Goal: Transaction & Acquisition: Purchase product/service

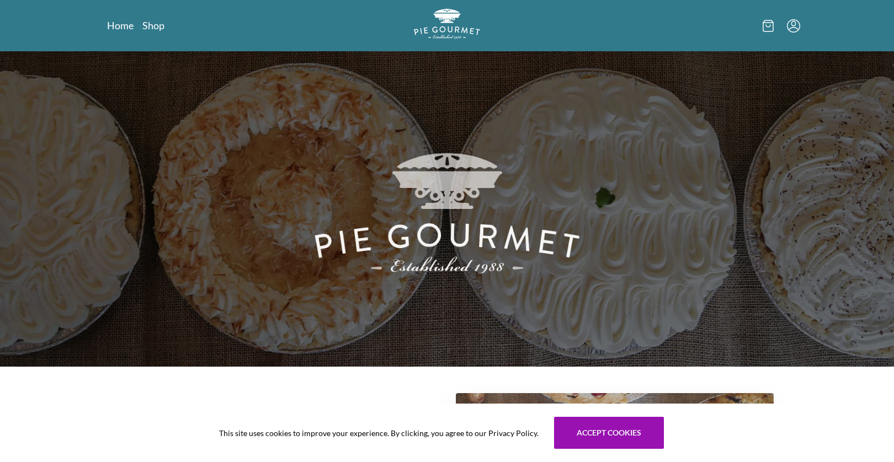
scroll to position [350, 0]
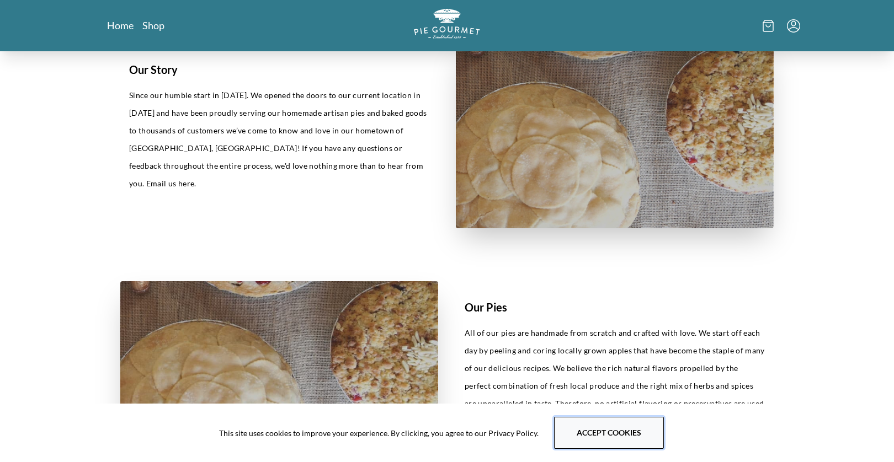
click at [611, 438] on button "Accept cookies" at bounding box center [609, 433] width 110 height 32
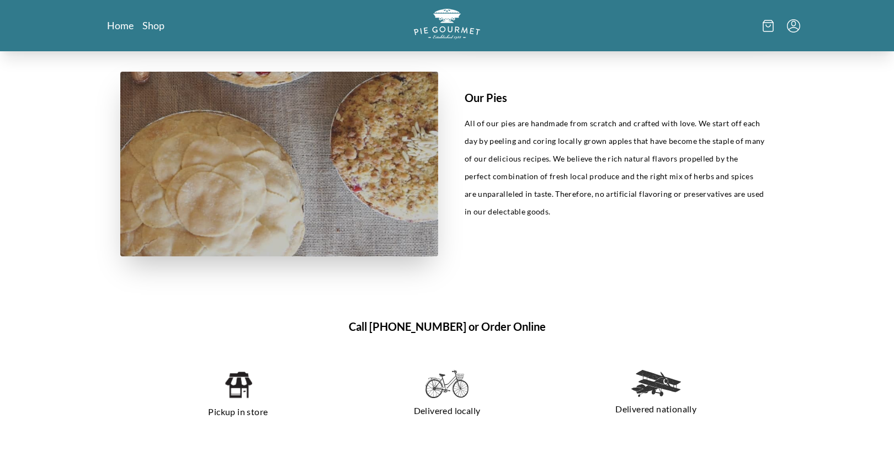
scroll to position [681, 0]
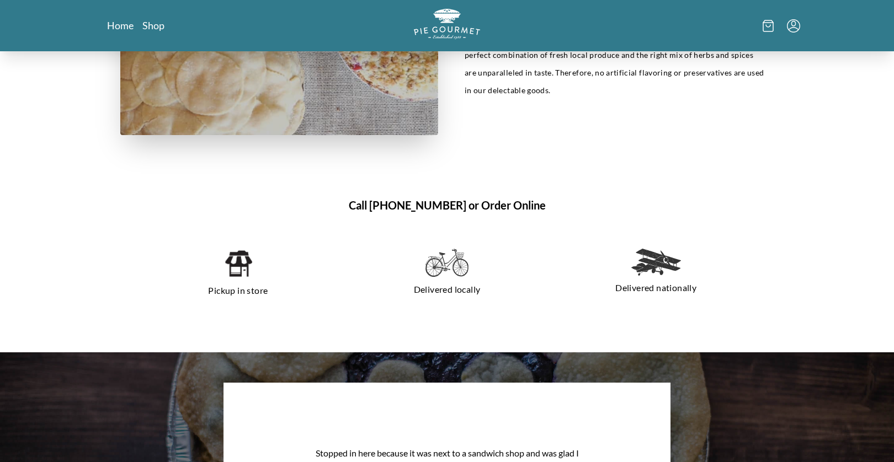
click at [661, 258] on img at bounding box center [656, 262] width 50 height 27
click at [643, 261] on img at bounding box center [656, 262] width 50 height 27
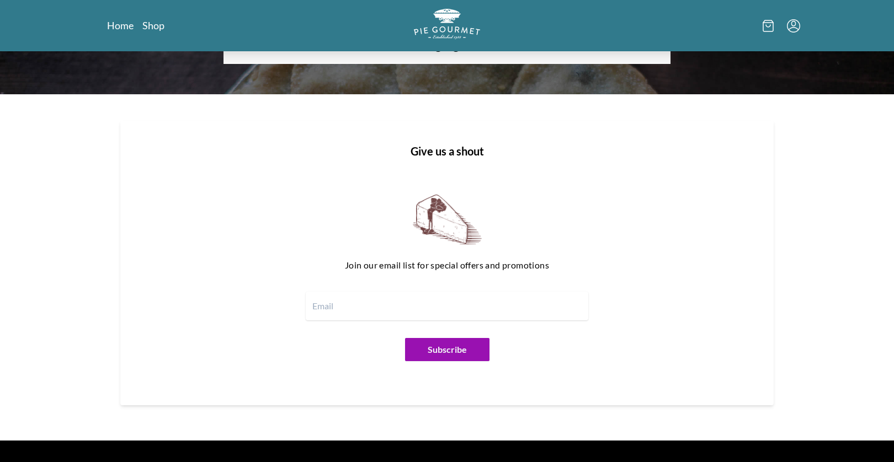
scroll to position [1138, 0]
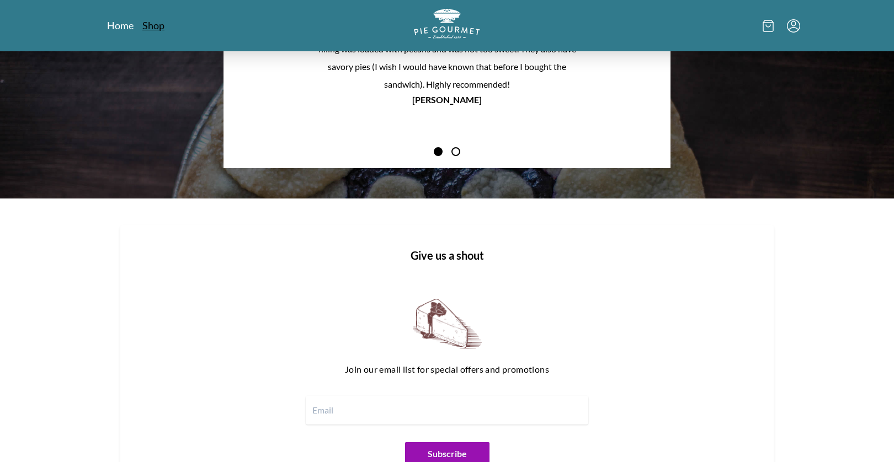
click at [152, 26] on link "Shop" at bounding box center [153, 25] width 22 height 13
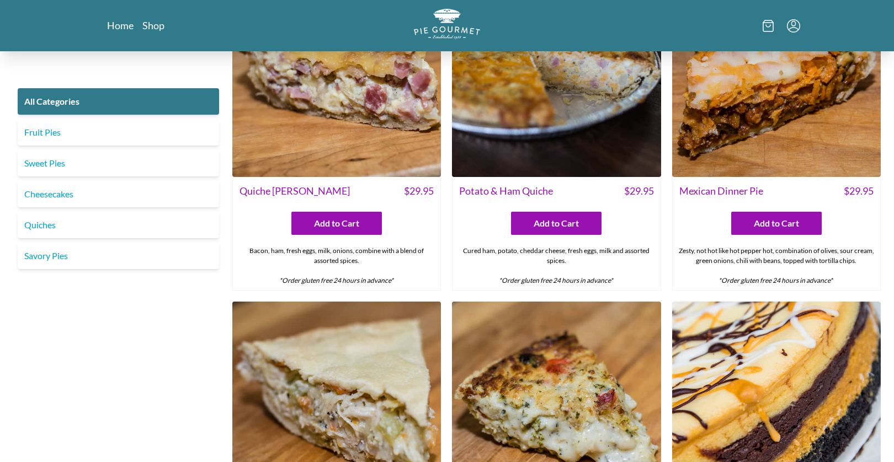
scroll to position [1056, 0]
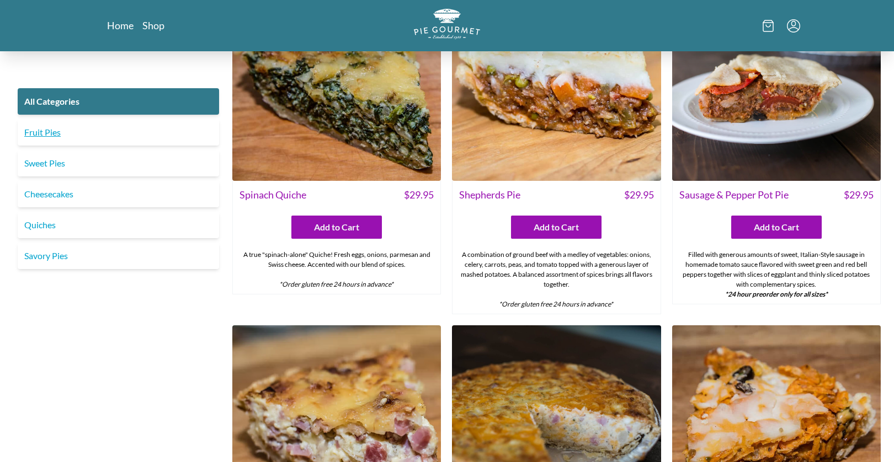
click at [47, 130] on link "Fruit Pies" at bounding box center [118, 132] width 201 height 26
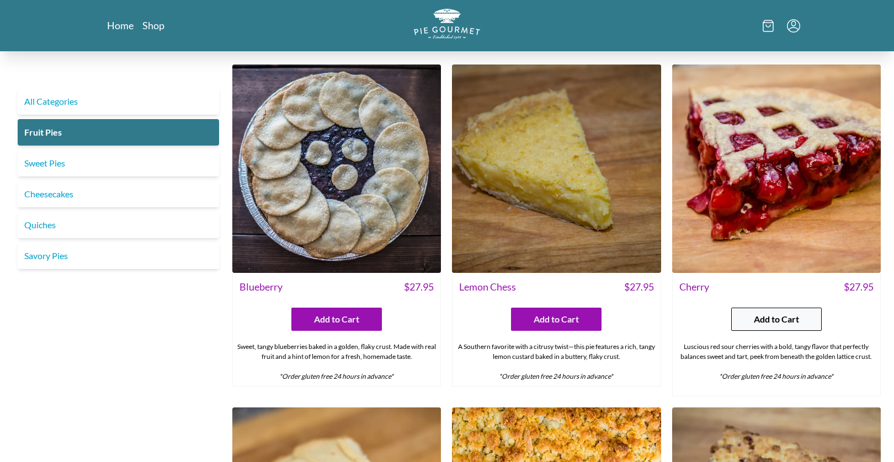
click at [771, 319] on span "Add to Cart" at bounding box center [776, 319] width 45 height 13
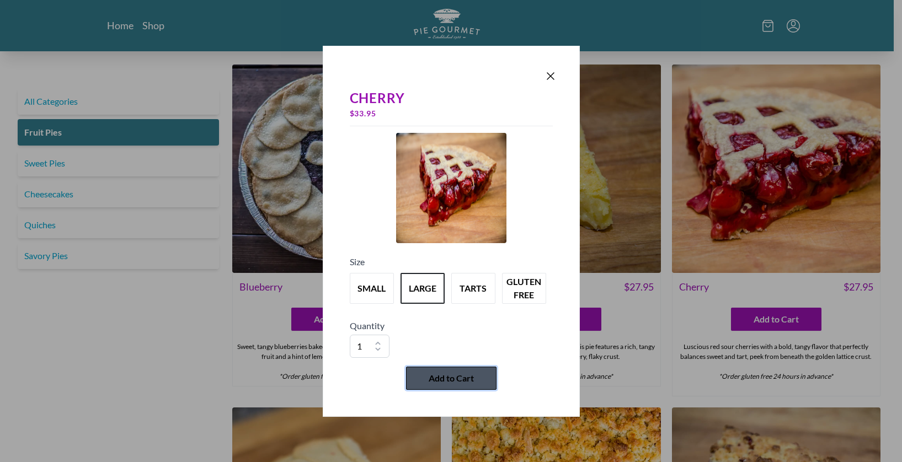
click at [457, 377] on span "Add to Cart" at bounding box center [451, 378] width 45 height 13
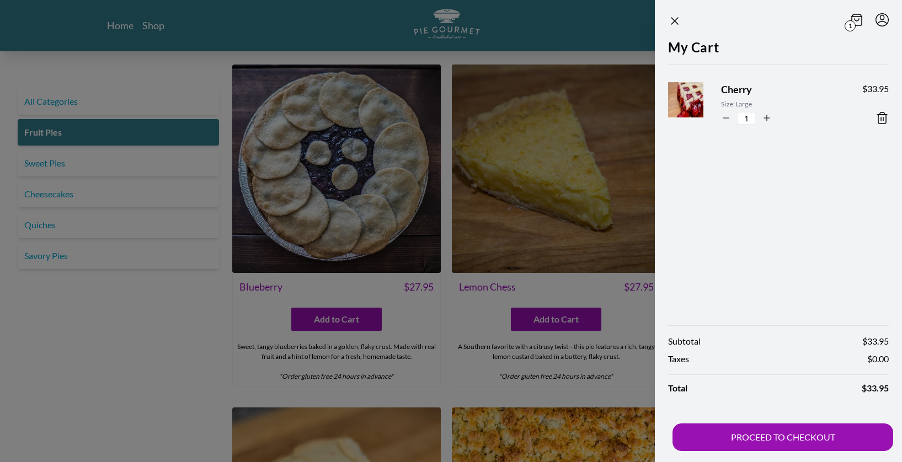
click at [78, 365] on div at bounding box center [451, 231] width 902 height 462
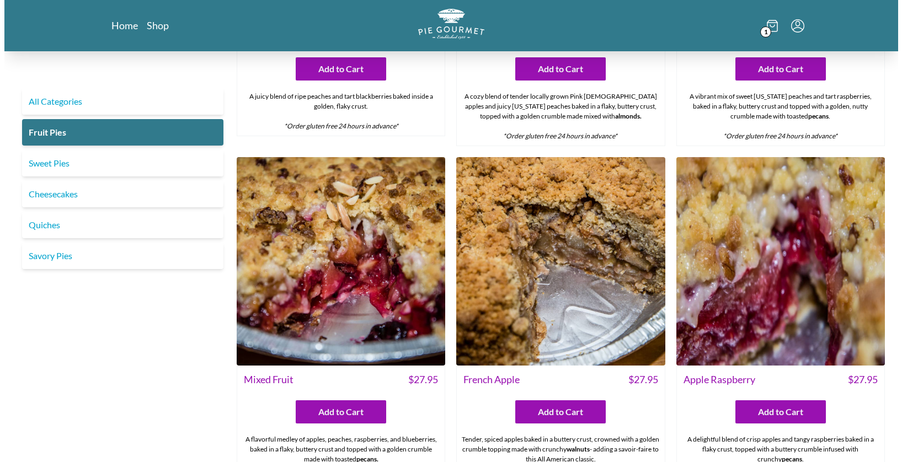
scroll to position [736, 0]
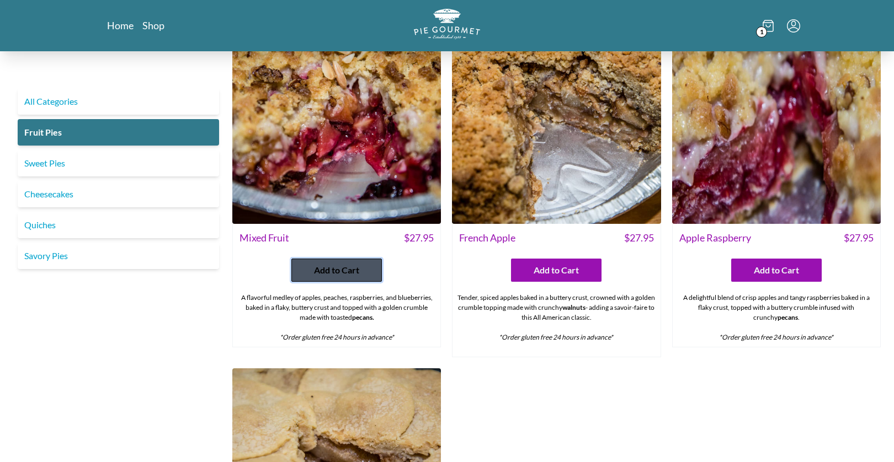
click at [335, 272] on span "Add to Cart" at bounding box center [336, 270] width 45 height 13
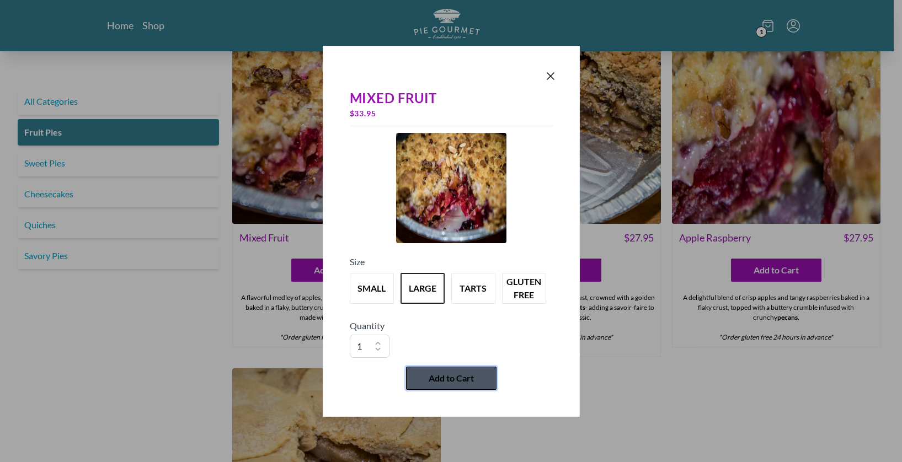
click at [459, 379] on span "Add to Cart" at bounding box center [451, 378] width 45 height 13
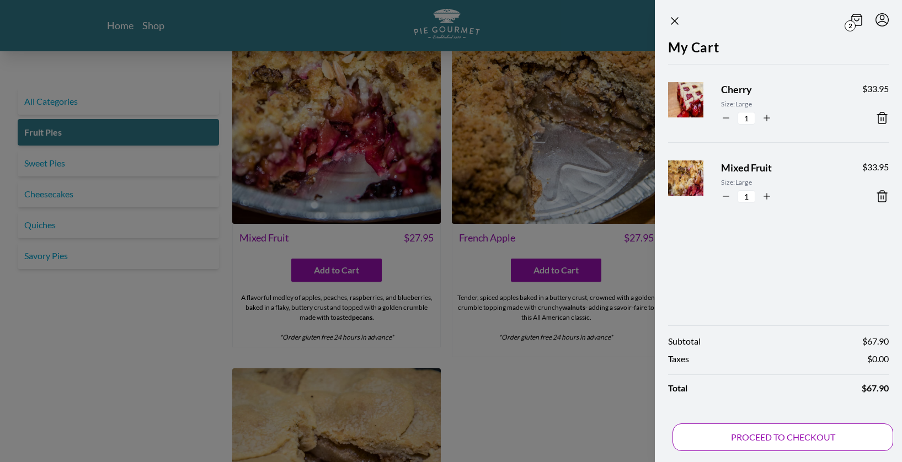
click at [780, 436] on button "PROCEED TO CHECKOUT" at bounding box center [783, 438] width 221 height 28
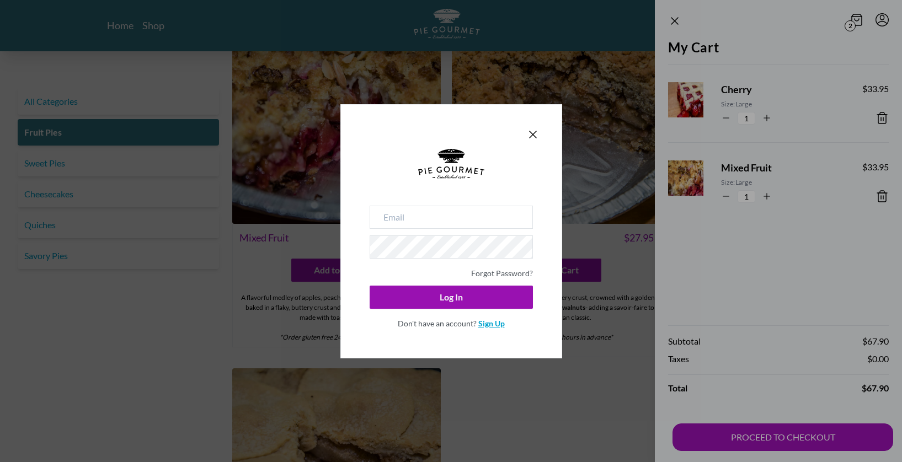
click at [497, 323] on link "Sign Up" at bounding box center [491, 323] width 26 height 9
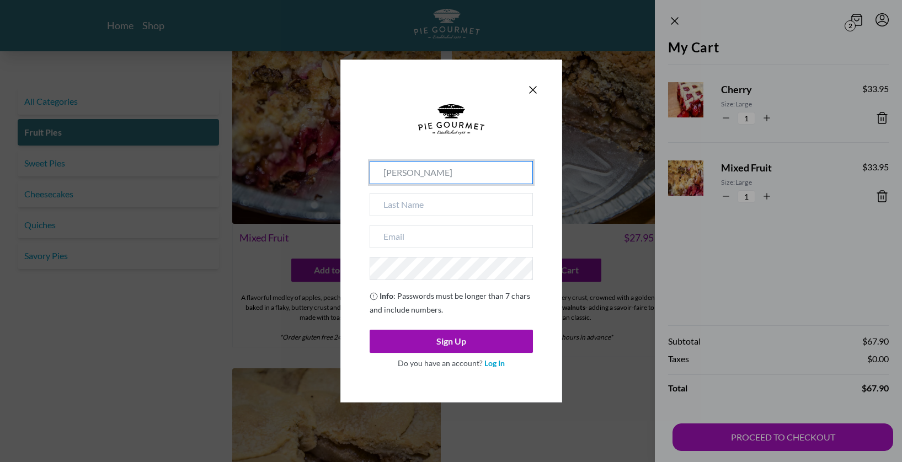
type input "[PERSON_NAME]"
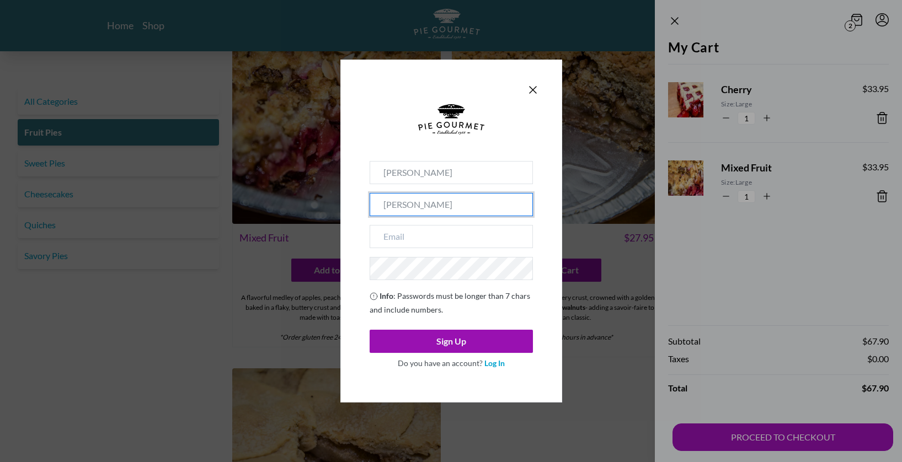
type input "[PERSON_NAME]"
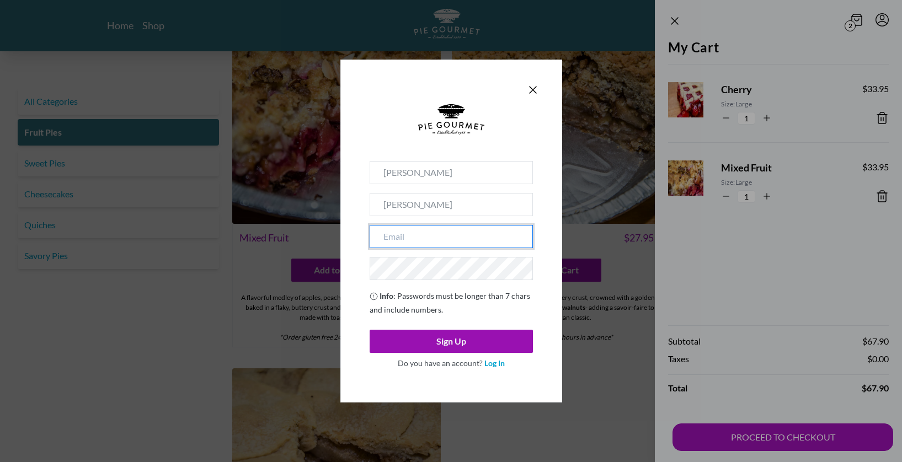
type input "[EMAIL_ADDRESS][DOMAIN_NAME]"
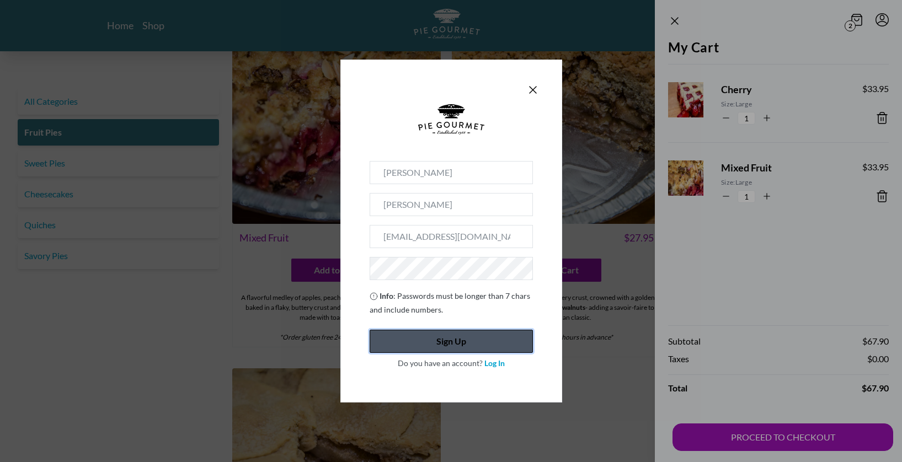
click at [451, 343] on button "Sign Up" at bounding box center [451, 341] width 163 height 23
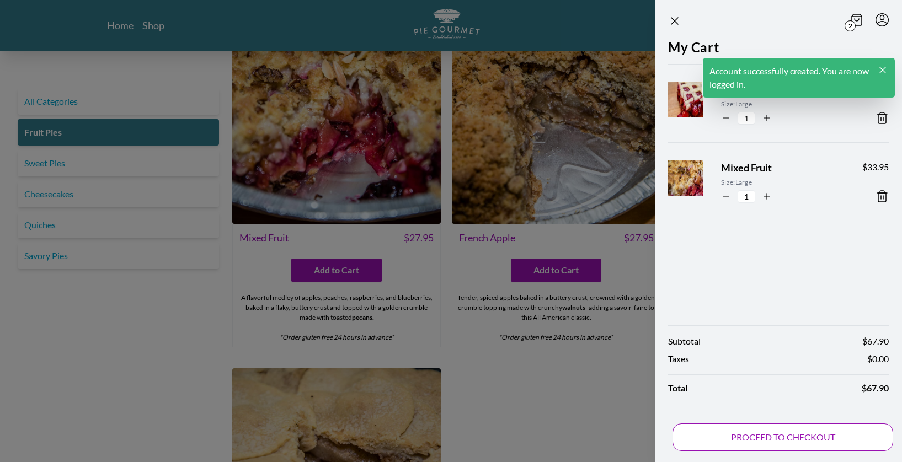
click at [775, 440] on button "PROCEED TO CHECKOUT" at bounding box center [783, 438] width 221 height 28
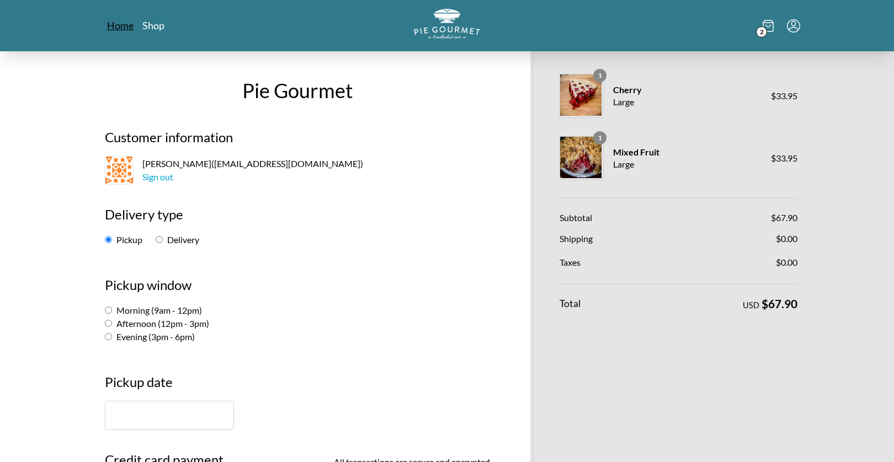
click at [120, 24] on link "Home" at bounding box center [120, 25] width 26 height 13
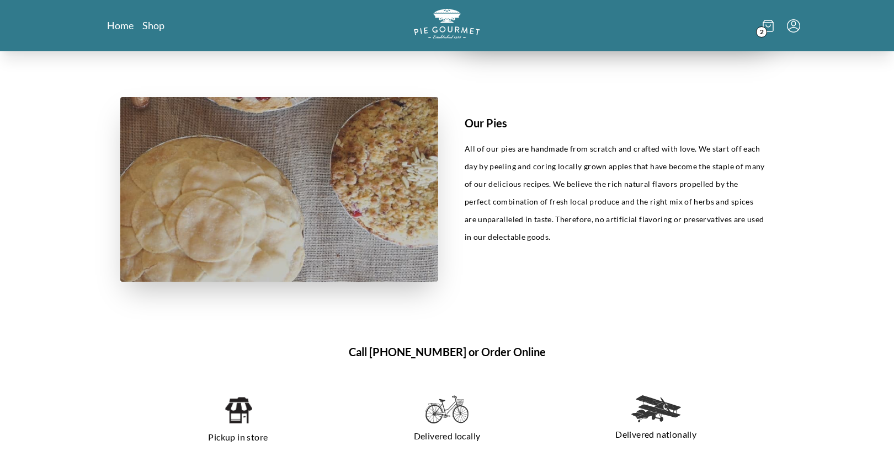
scroll to position [696, 0]
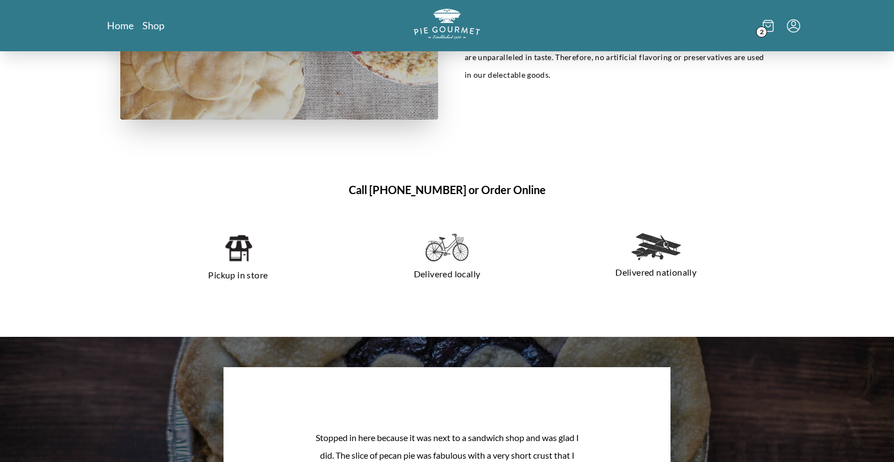
click at [451, 248] on img at bounding box center [446, 247] width 43 height 29
click at [658, 242] on img at bounding box center [656, 246] width 50 height 27
click at [657, 273] on p "Delivered nationally" at bounding box center [655, 273] width 183 height 18
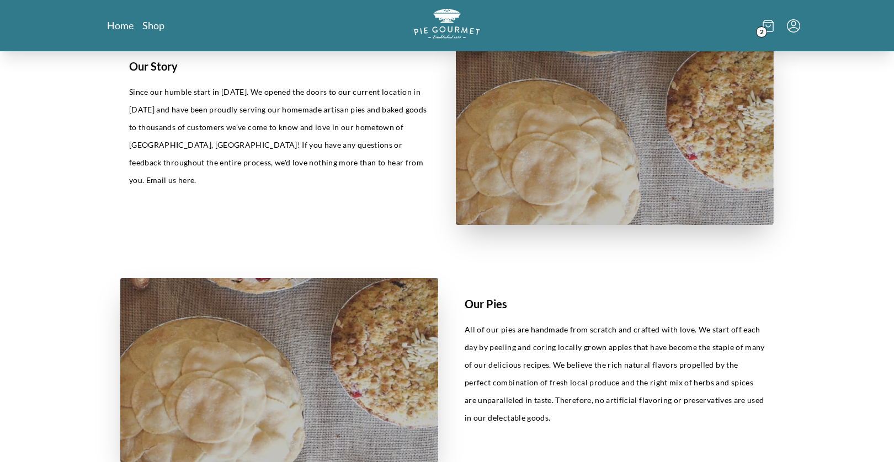
scroll to position [0, 0]
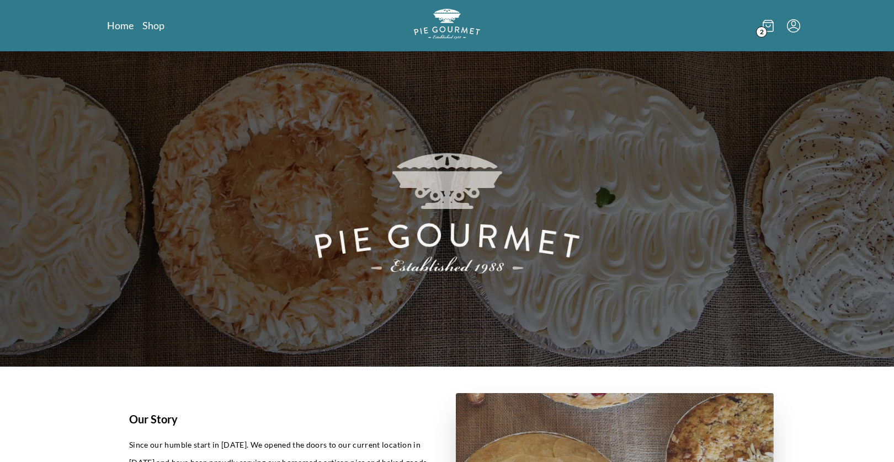
click at [766, 26] on icon at bounding box center [768, 26] width 4 height 2
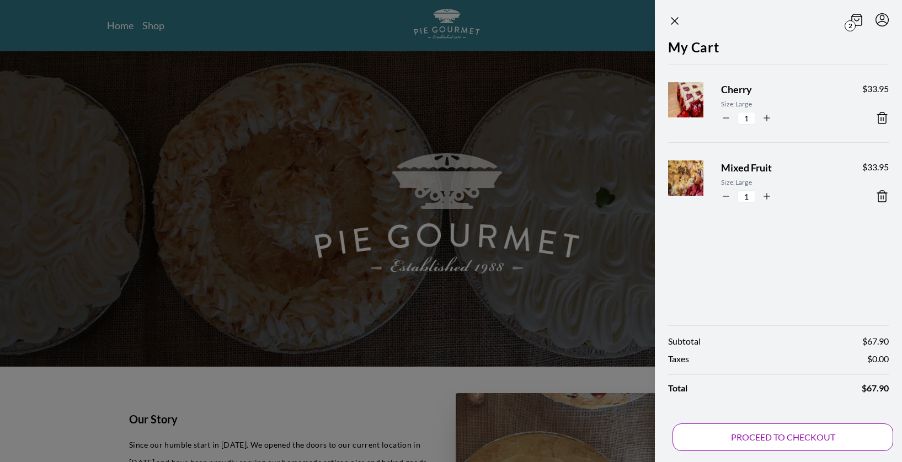
click at [797, 436] on button "PROCEED TO CHECKOUT" at bounding box center [783, 438] width 221 height 28
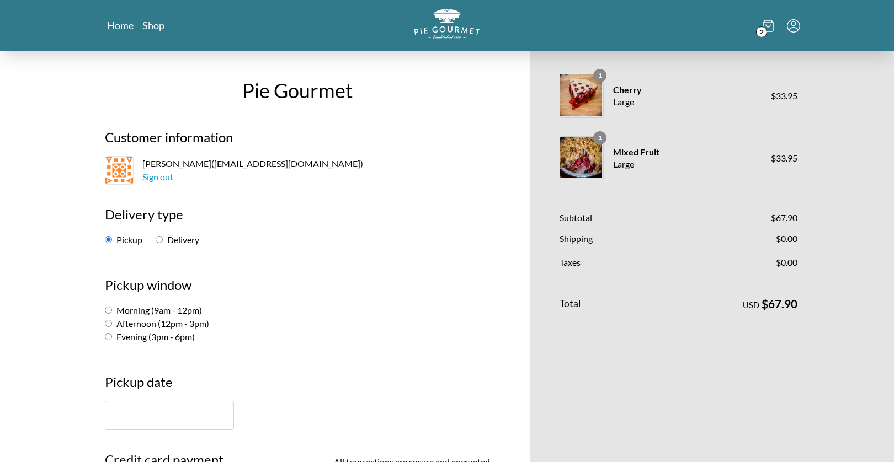
click at [158, 241] on input "Delivery" at bounding box center [159, 239] width 7 height 7
radio input "true"
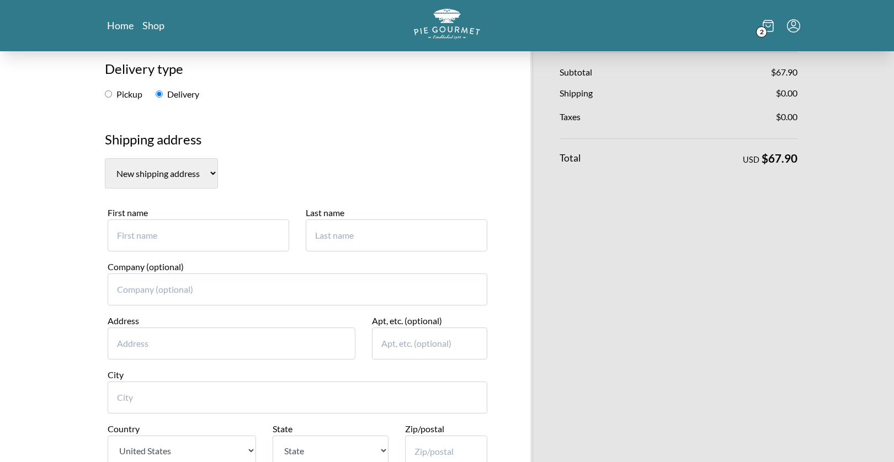
scroll to position [241, 0]
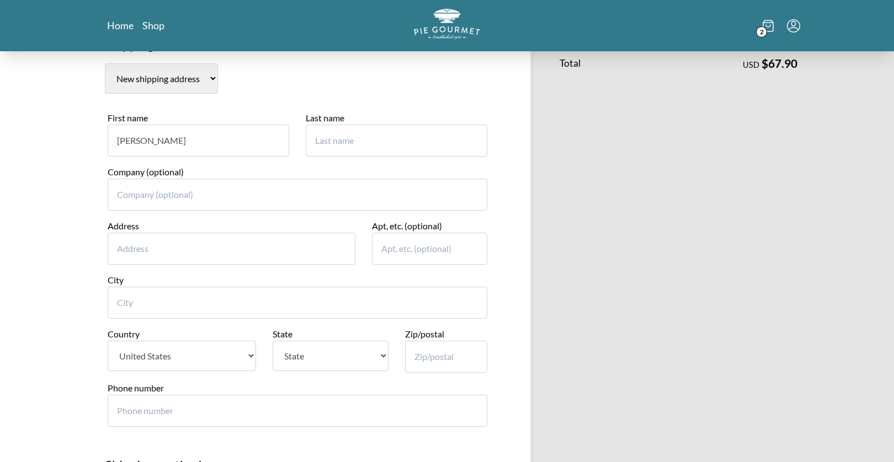
type input "[PERSON_NAME]"
type input "[STREET_ADDRESS]"
type input "Broomfield"
select select "CO"
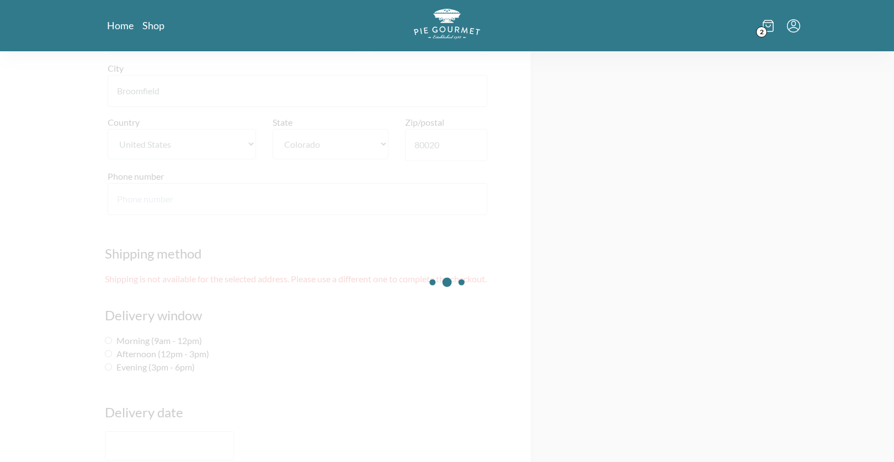
scroll to position [380, 0]
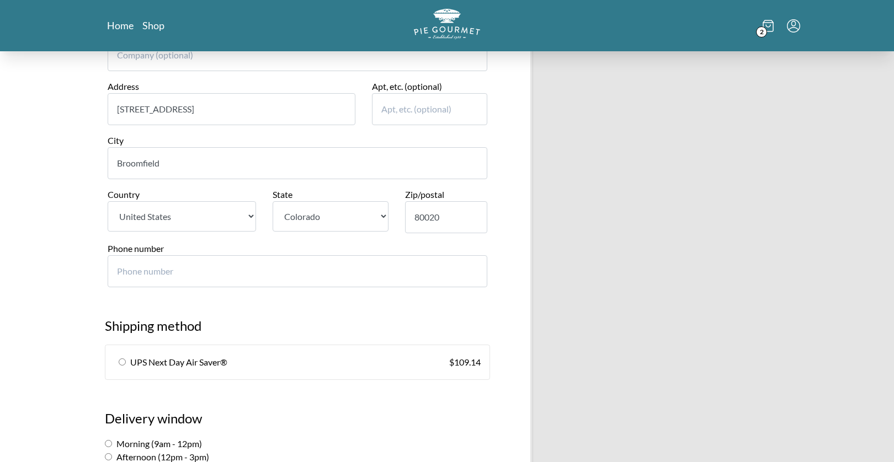
type input "80020"
click at [157, 255] on input "Phone number" at bounding box center [298, 271] width 380 height 32
type input "3034669100"
click at [120, 359] on input "radio" at bounding box center [122, 362] width 7 height 7
radio input "true"
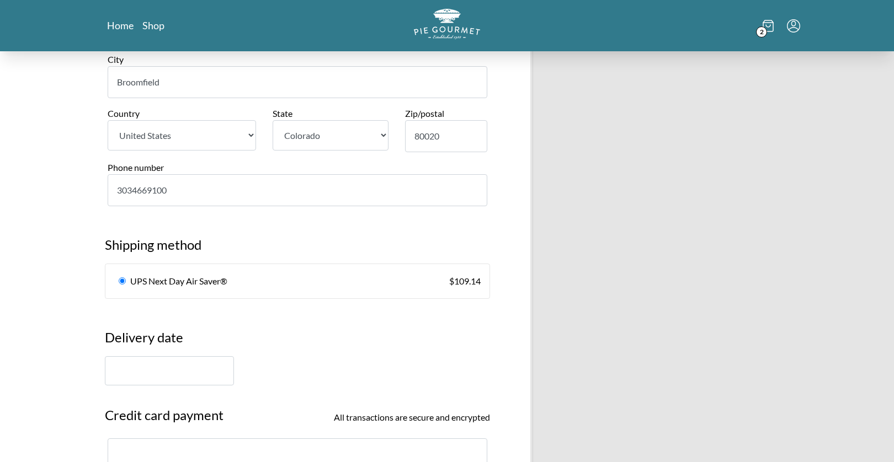
scroll to position [543, 0]
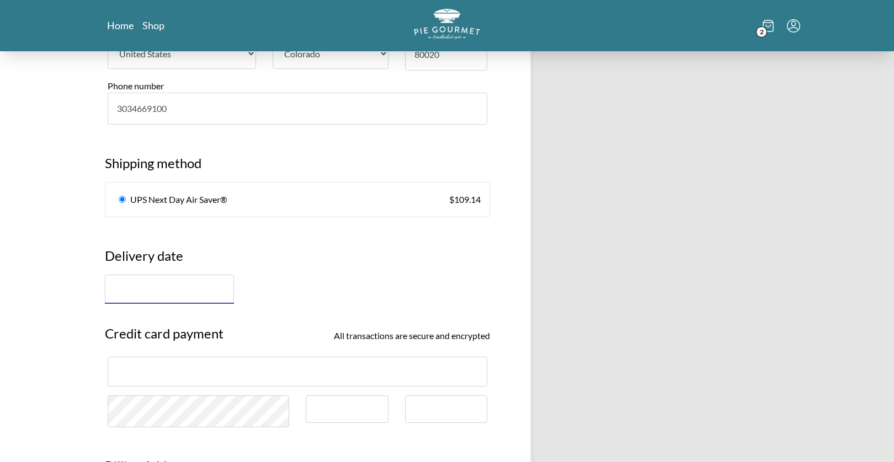
click at [176, 275] on input "text" at bounding box center [169, 289] width 129 height 29
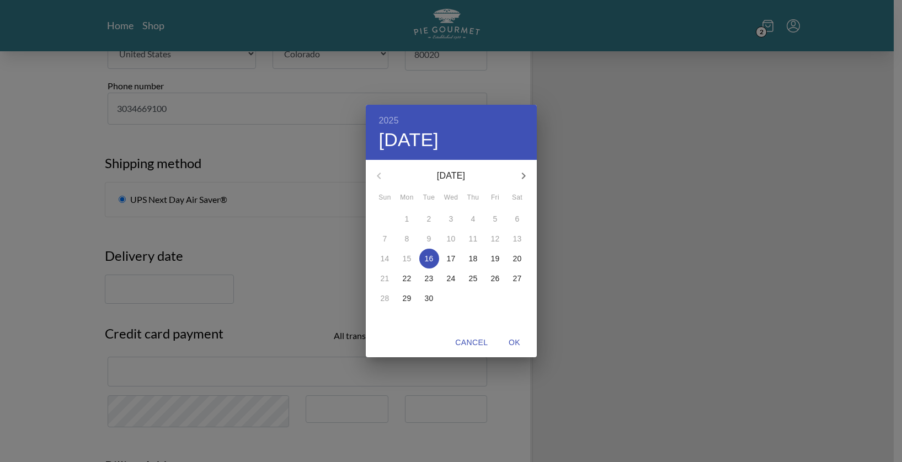
click at [452, 258] on p "17" at bounding box center [451, 258] width 9 height 11
click at [272, 248] on div "2025 Wed, Sep [DATE] Mon Tue Wed Thu Fri Sat 31 1 2 3 4 5 6 7 8 9 10 11 12 13 1…" at bounding box center [451, 231] width 902 height 462
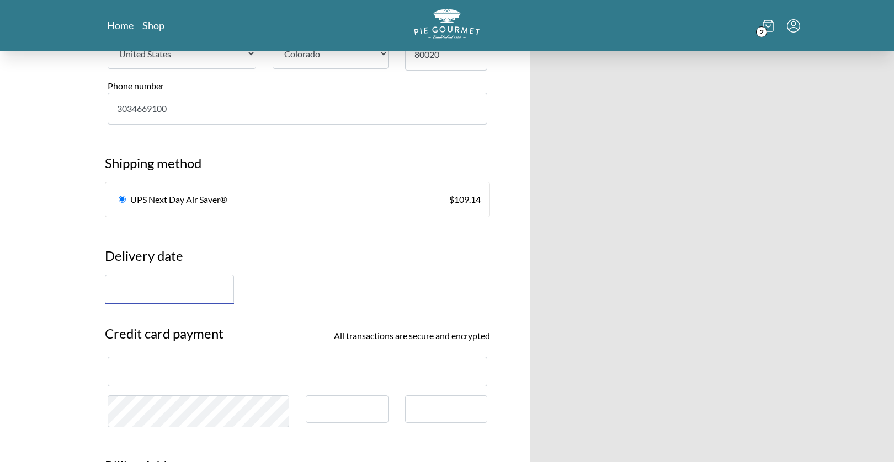
click at [161, 280] on input "text" at bounding box center [169, 289] width 129 height 29
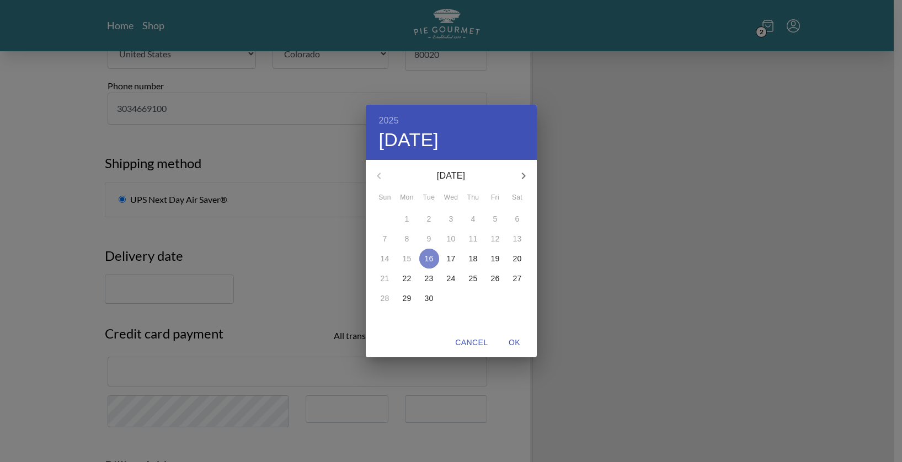
click at [425, 257] on p "16" at bounding box center [429, 258] width 9 height 11
click at [515, 344] on span "OK" at bounding box center [515, 343] width 26 height 14
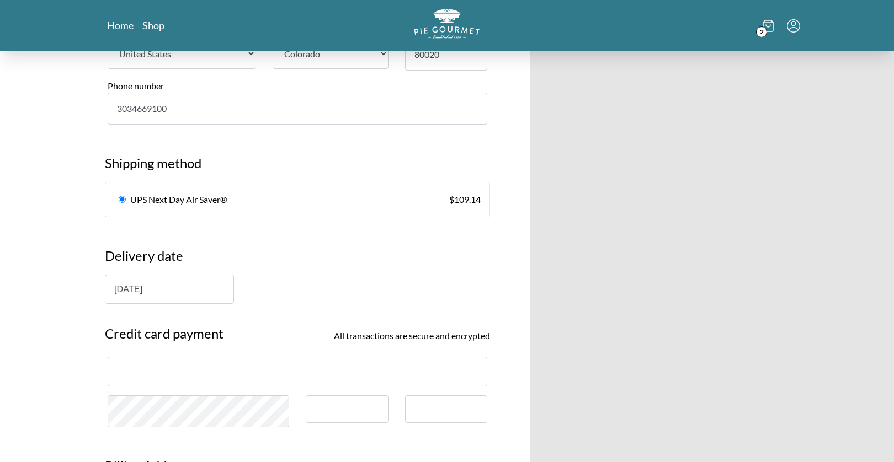
click at [230, 339] on section "Credit card payment All transactions are secure and encrypted" at bounding box center [298, 374] width 402 height 123
click at [153, 275] on input "[DATE]" at bounding box center [169, 289] width 129 height 29
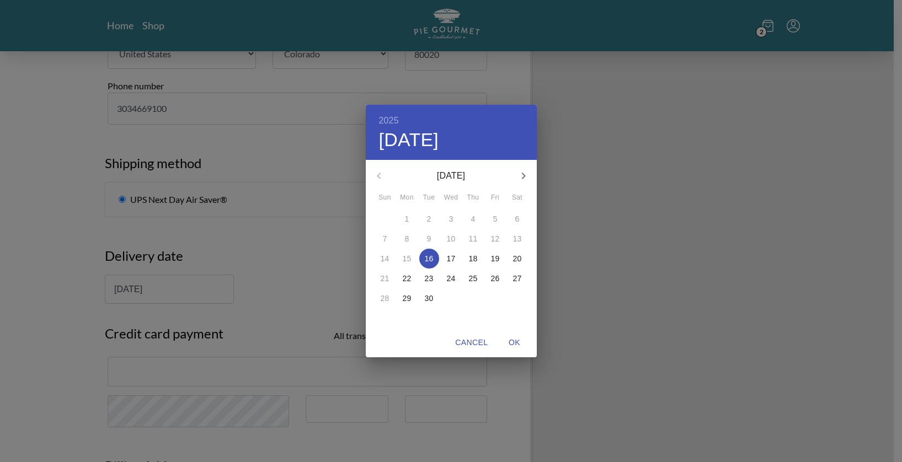
click at [451, 257] on p "17" at bounding box center [451, 258] width 9 height 11
click at [511, 342] on span "OK" at bounding box center [515, 343] width 26 height 14
type input "[DATE]"
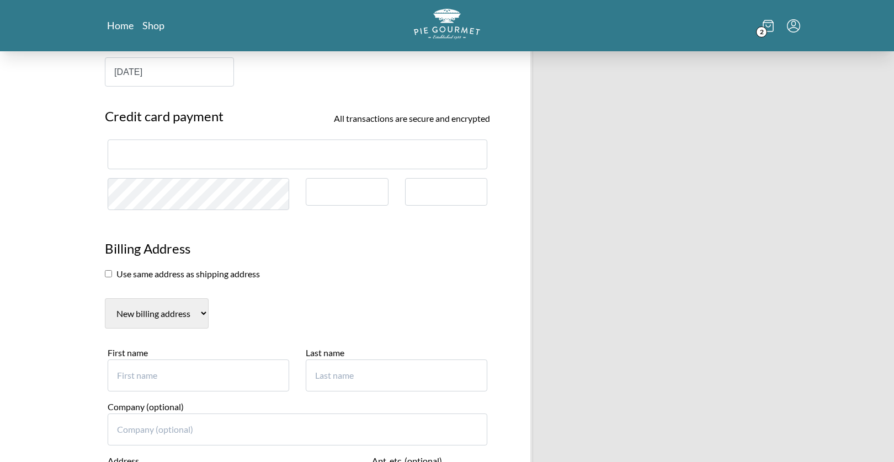
scroll to position [770, 0]
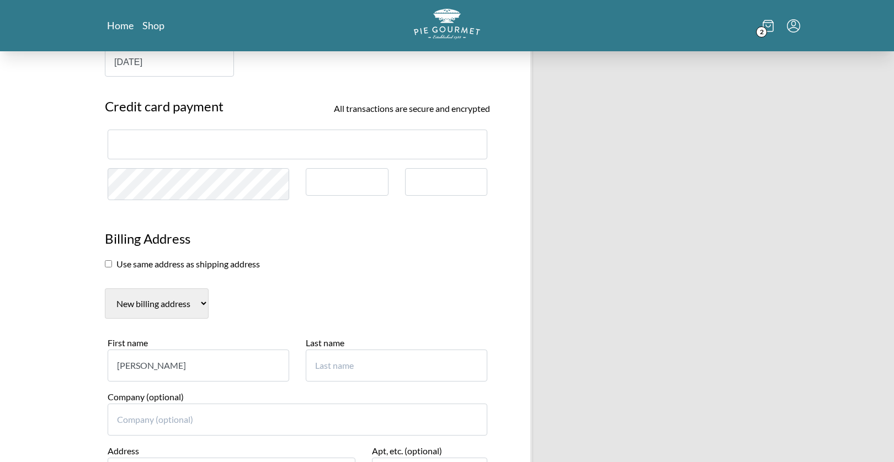
type input "[PERSON_NAME]"
type input "602"
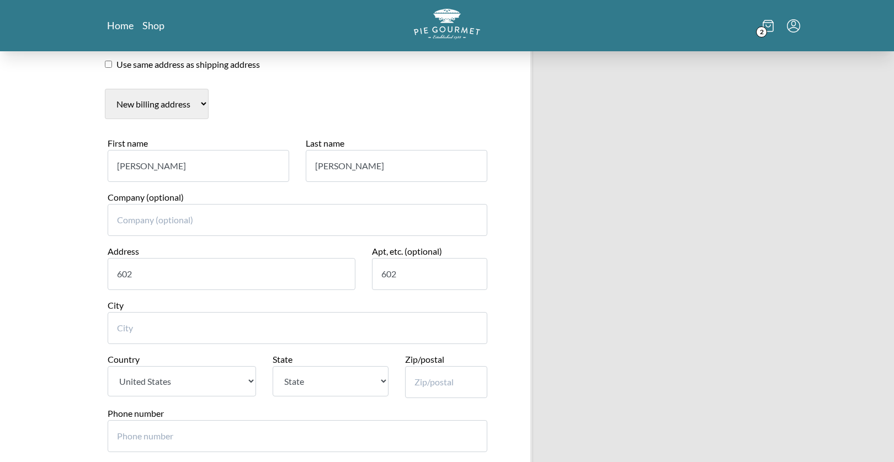
type input "602"
drag, startPoint x: 370, startPoint y: 242, endPoint x: 401, endPoint y: 249, distance: 31.2
click at [372, 258] on input "602" at bounding box center [429, 274] width 115 height 32
drag, startPoint x: 186, startPoint y: 228, endPoint x: 191, endPoint y: 241, distance: 14.1
click at [185, 258] on input "602" at bounding box center [232, 274] width 248 height 32
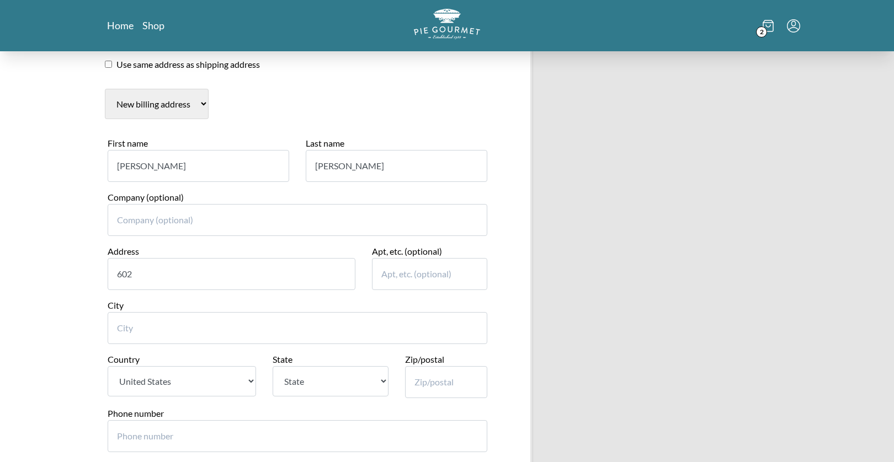
click at [191, 258] on input "602" at bounding box center [232, 274] width 248 height 32
type input "602 Up"
type input "Suite 1200"
select select "DC"
type input "[STREET_ADDRESS]"
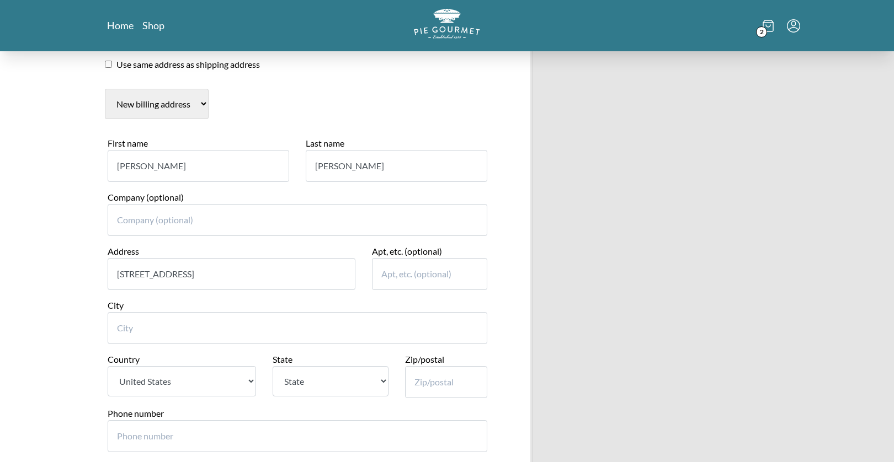
type input "Suite 1200"
type input "[US_STATE]"
select select "DC"
type input "20005"
type input "7033193707"
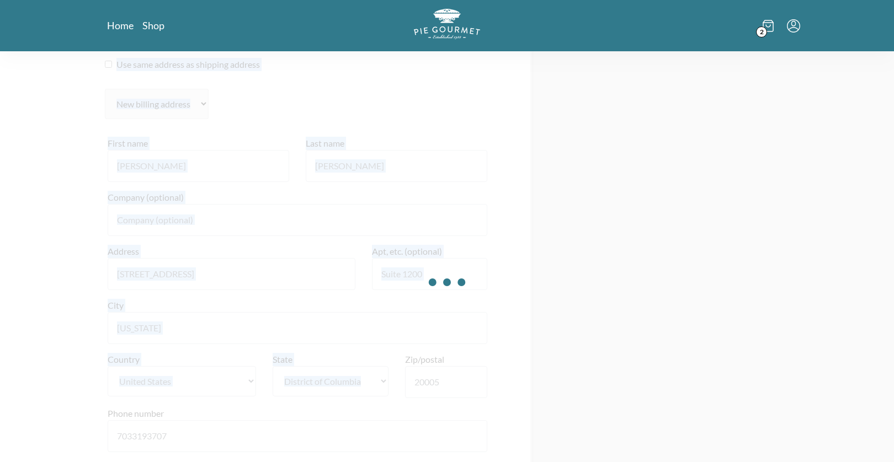
drag, startPoint x: 450, startPoint y: 347, endPoint x: 411, endPoint y: 343, distance: 39.4
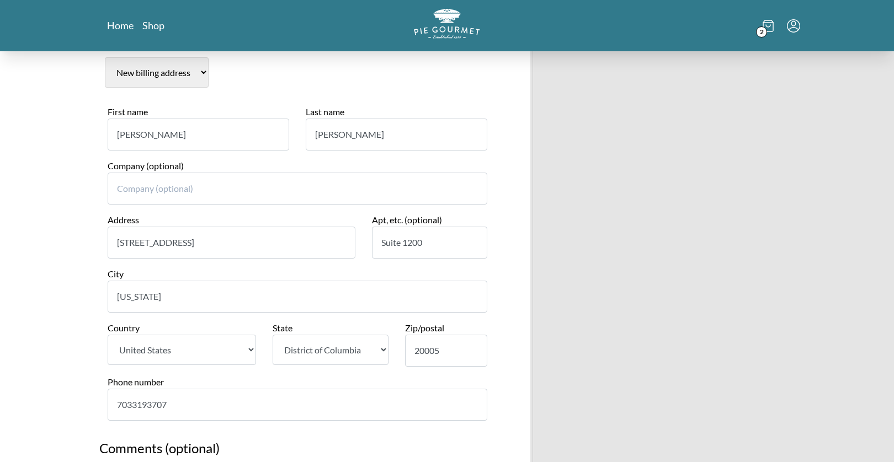
drag, startPoint x: 439, startPoint y: 327, endPoint x: 445, endPoint y: 330, distance: 6.7
click at [440, 335] on input "20005" at bounding box center [446, 351] width 83 height 32
drag, startPoint x: 446, startPoint y: 330, endPoint x: 393, endPoint y: 331, distance: 53.5
click at [393, 331] on div "Country [GEOGRAPHIC_DATA] [US_STATE] [US_STATE] [US_STATE] [US_STATE] [US_STATE…" at bounding box center [297, 349] width 396 height 54
type input "22180"
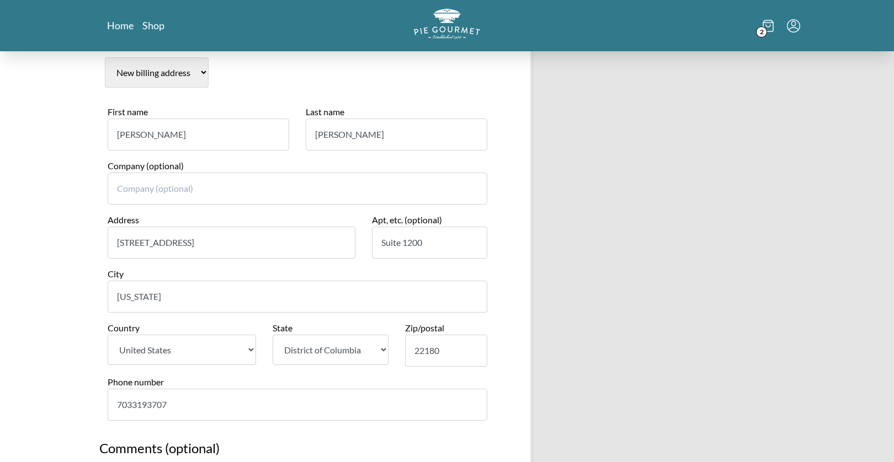
drag, startPoint x: 211, startPoint y: 280, endPoint x: 88, endPoint y: 274, distance: 123.2
type input "[GEOGRAPHIC_DATA]"
drag, startPoint x: 199, startPoint y: 221, endPoint x: 94, endPoint y: 216, distance: 105.5
type input "[STREET_ADDRESS][PERSON_NAME]"
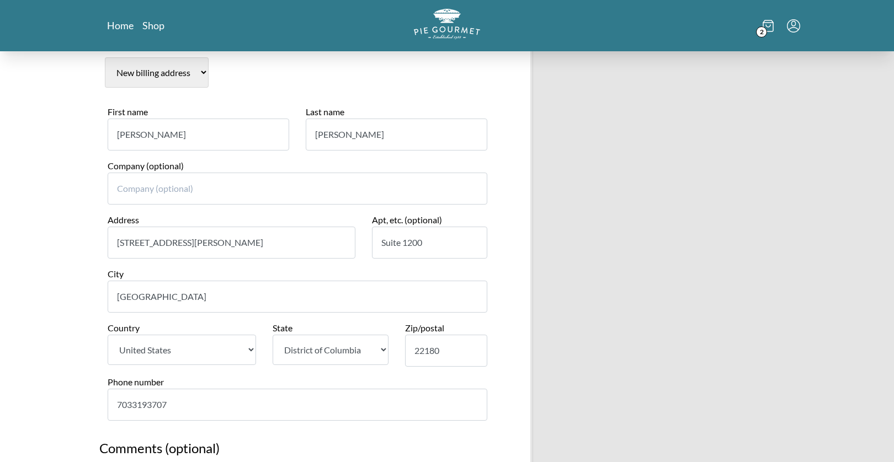
click at [457, 227] on input "Suite 1200" at bounding box center [429, 243] width 115 height 32
drag, startPoint x: 389, startPoint y: 212, endPoint x: 366, endPoint y: 210, distance: 22.8
click at [366, 214] on div "Apt, etc. (optional) Suite 1200" at bounding box center [430, 241] width 132 height 54
select select "VA"
drag, startPoint x: 190, startPoint y: 388, endPoint x: 93, endPoint y: 384, distance: 97.2
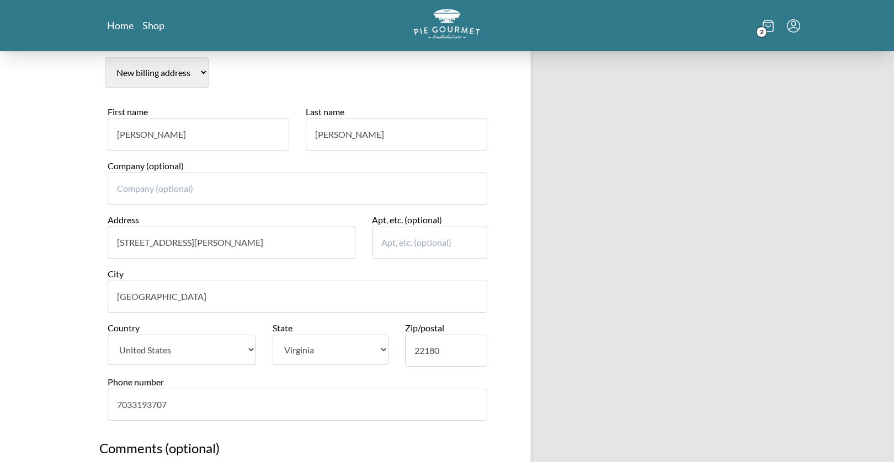
type input "7039191351"
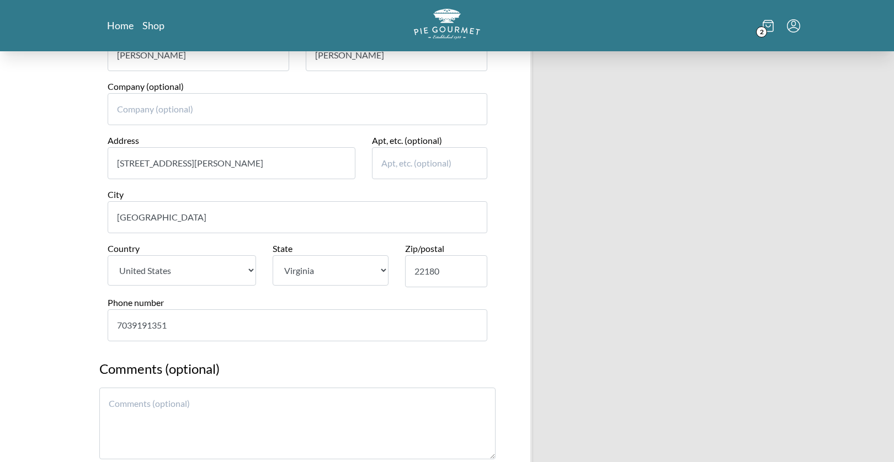
scroll to position [1233, 0]
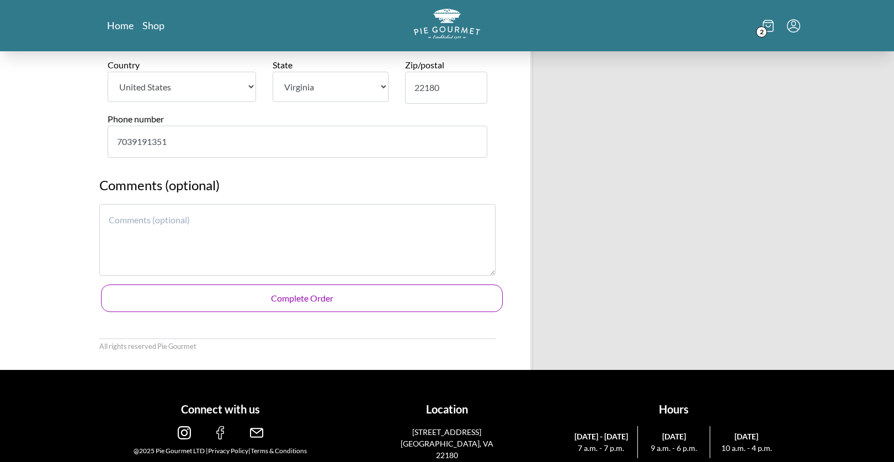
click at [172, 204] on textarea at bounding box center [297, 240] width 396 height 72
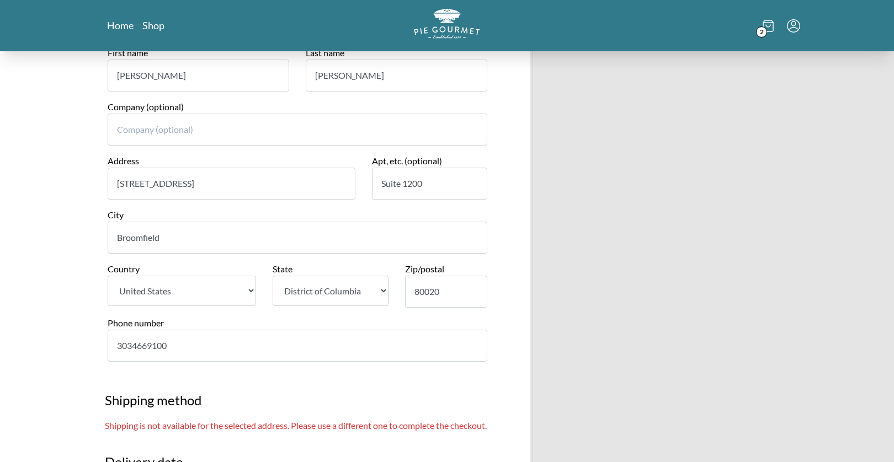
scroll to position [187, 0]
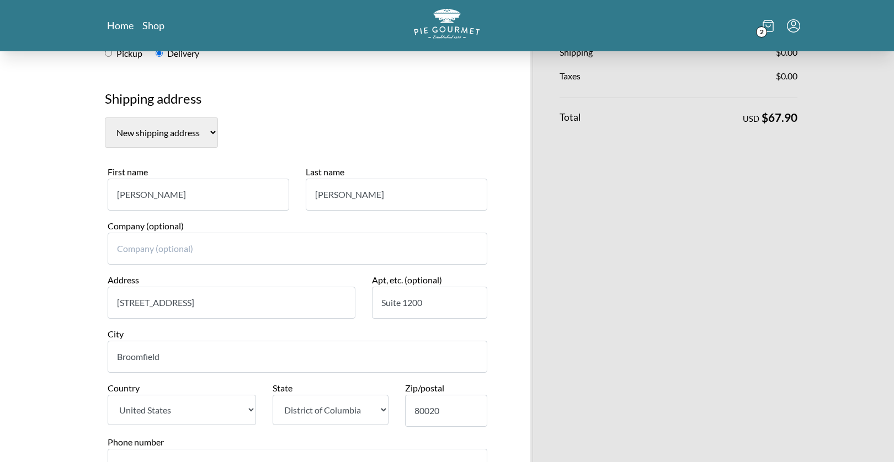
type textarea "Cherry Pie??? LOL [PERSON_NAME], and [PERSON_NAME]"
click at [422, 291] on input "Suite 1200" at bounding box center [429, 303] width 115 height 32
drag, startPoint x: 437, startPoint y: 285, endPoint x: 374, endPoint y: 283, distance: 63.0
click at [374, 287] on input "Suite 1200" at bounding box center [429, 303] width 115 height 32
select select "CO"
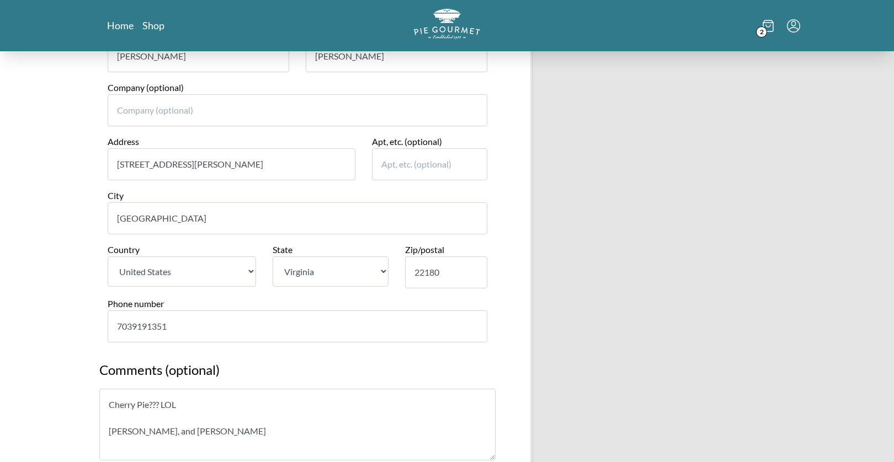
scroll to position [1251, 0]
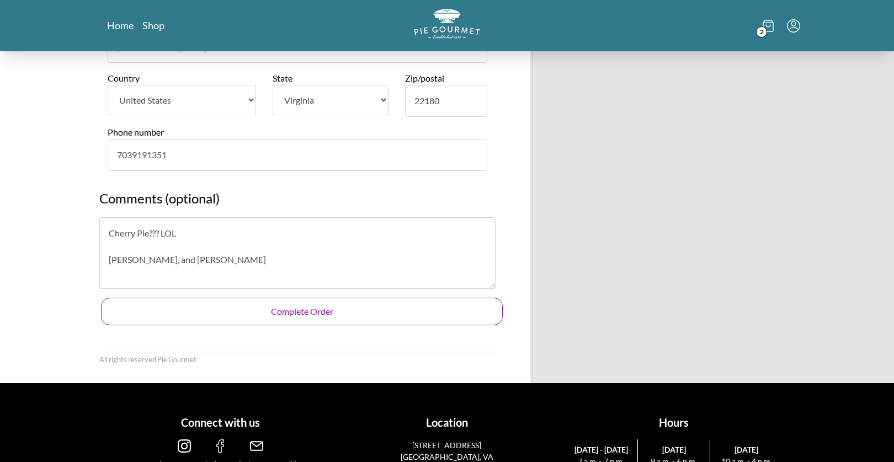
click at [299, 298] on button "Complete Order" at bounding box center [302, 312] width 402 height 28
